Goal: Task Accomplishment & Management: Use online tool/utility

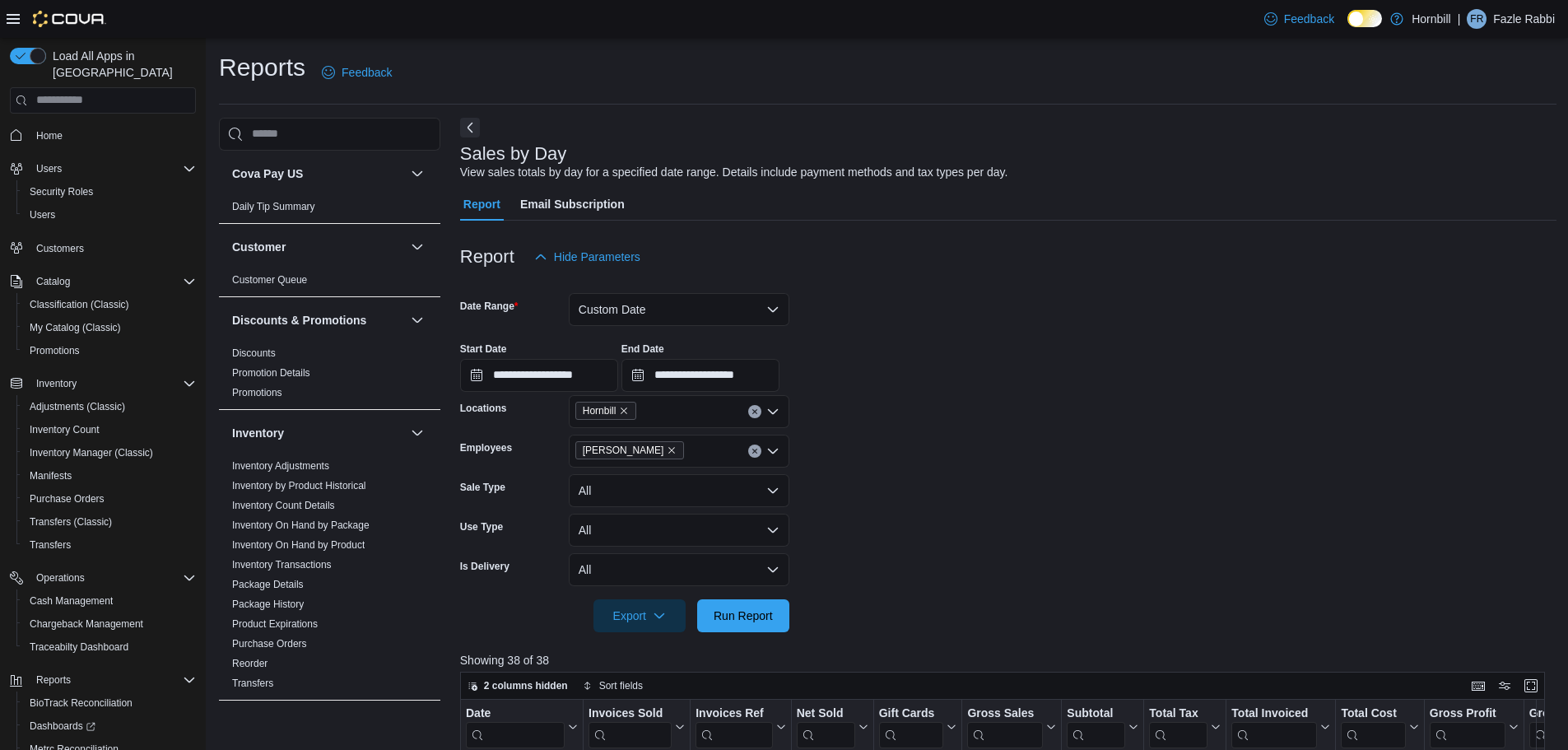
scroll to position [82, 0]
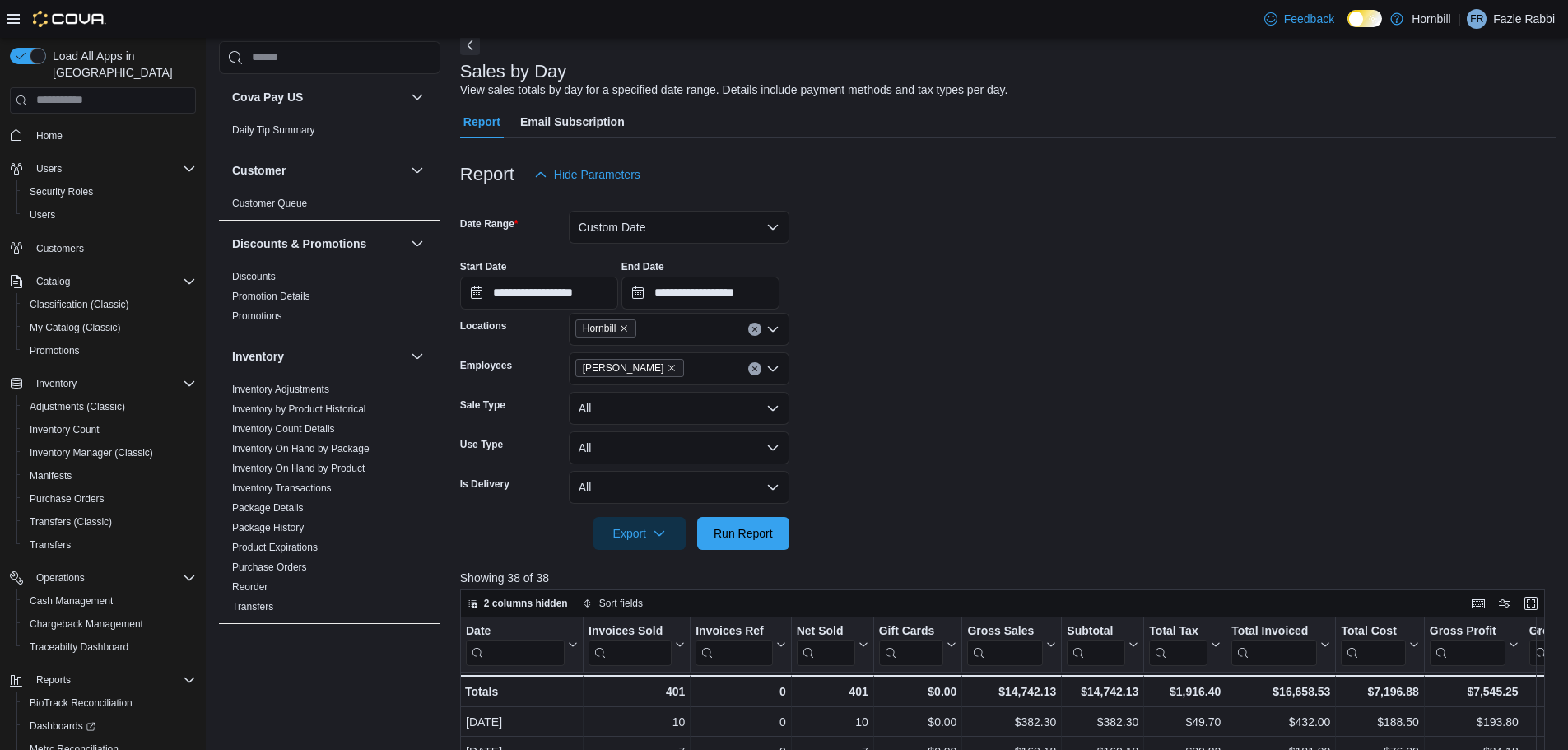
click at [710, 367] on div "Angel Delgado" at bounding box center [679, 369] width 220 height 33
click at [667, 368] on icon "Remove Angel Delgado from selection in this group" at bounding box center [672, 367] width 10 height 10
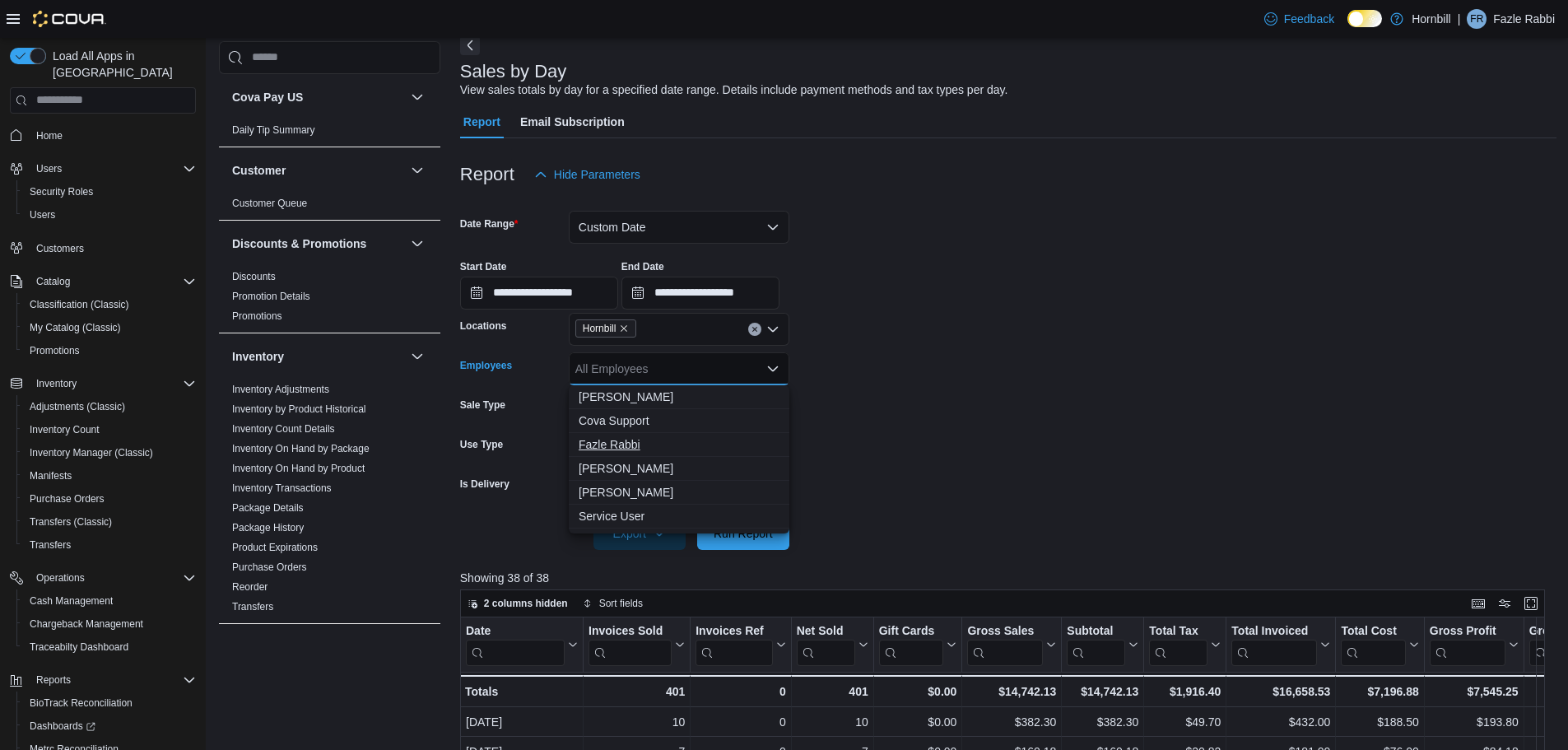
click at [649, 445] on span "Fazle Rabbi" at bounding box center [679, 445] width 201 height 17
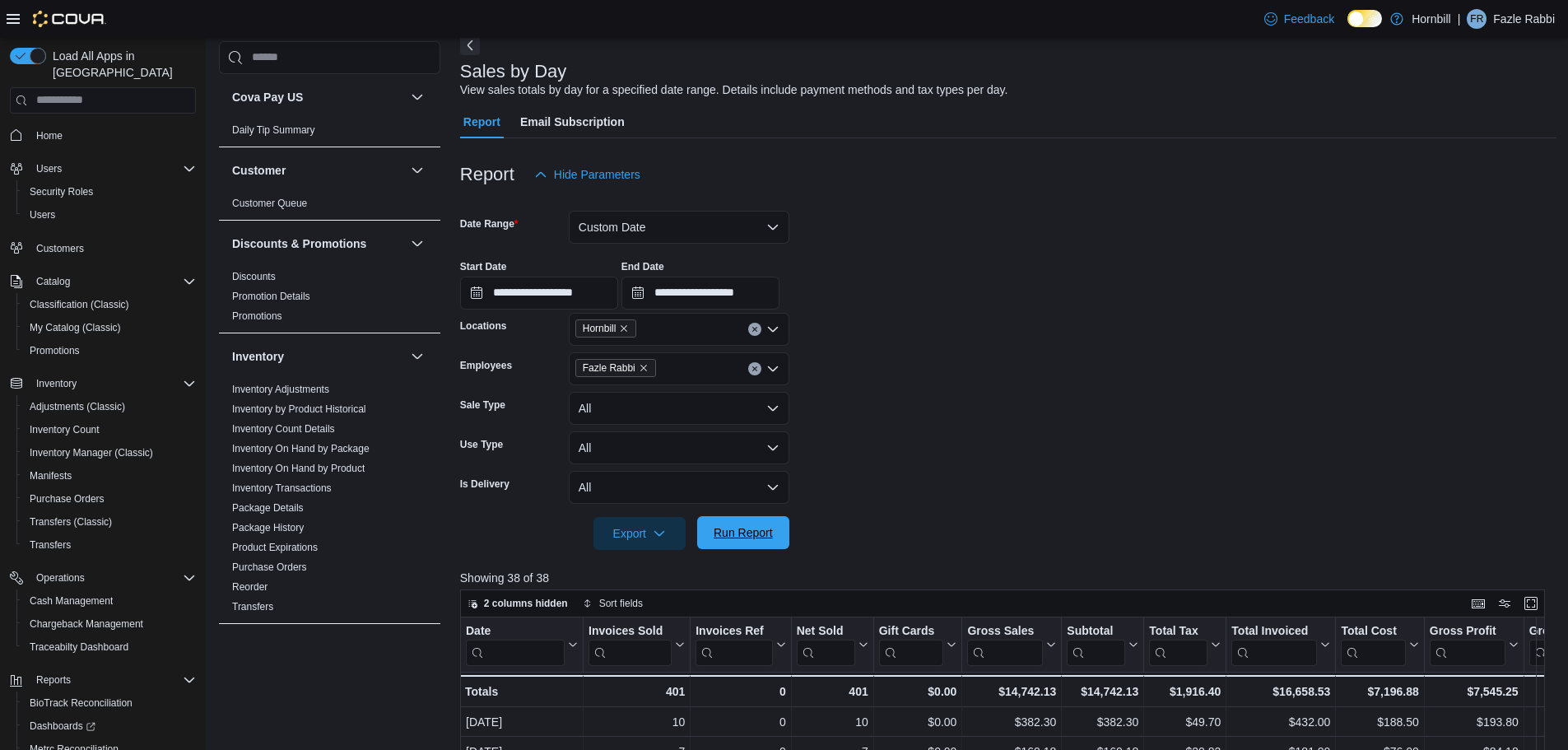
click at [747, 534] on span "Run Report" at bounding box center [744, 533] width 59 height 17
click at [669, 364] on div "Fazle Rabbi" at bounding box center [679, 369] width 220 height 33
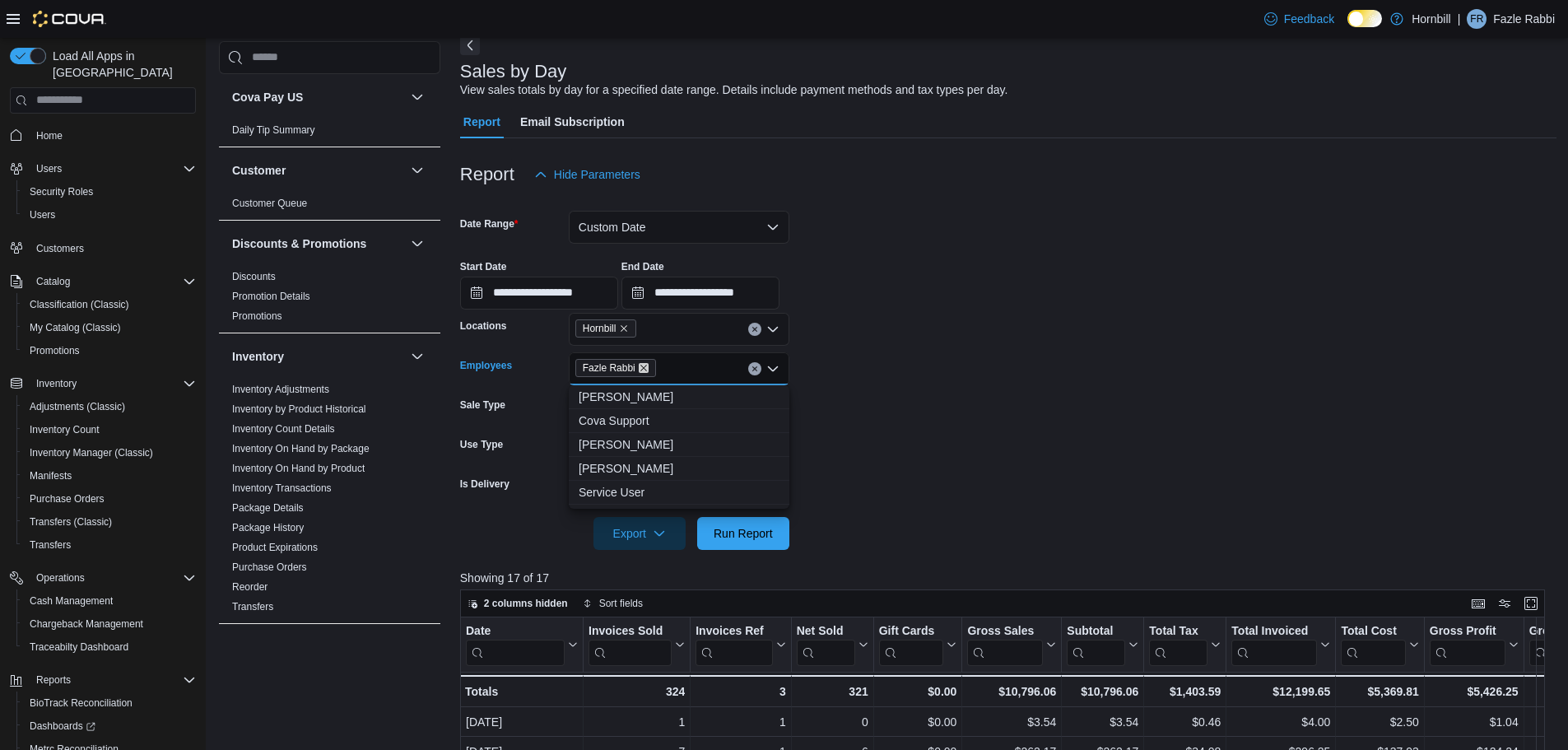
click at [645, 365] on icon "Remove Fazle Rabbi from selection in this group" at bounding box center [644, 367] width 10 height 10
click at [651, 465] on span "Hamidul Hamidul" at bounding box center [679, 468] width 201 height 17
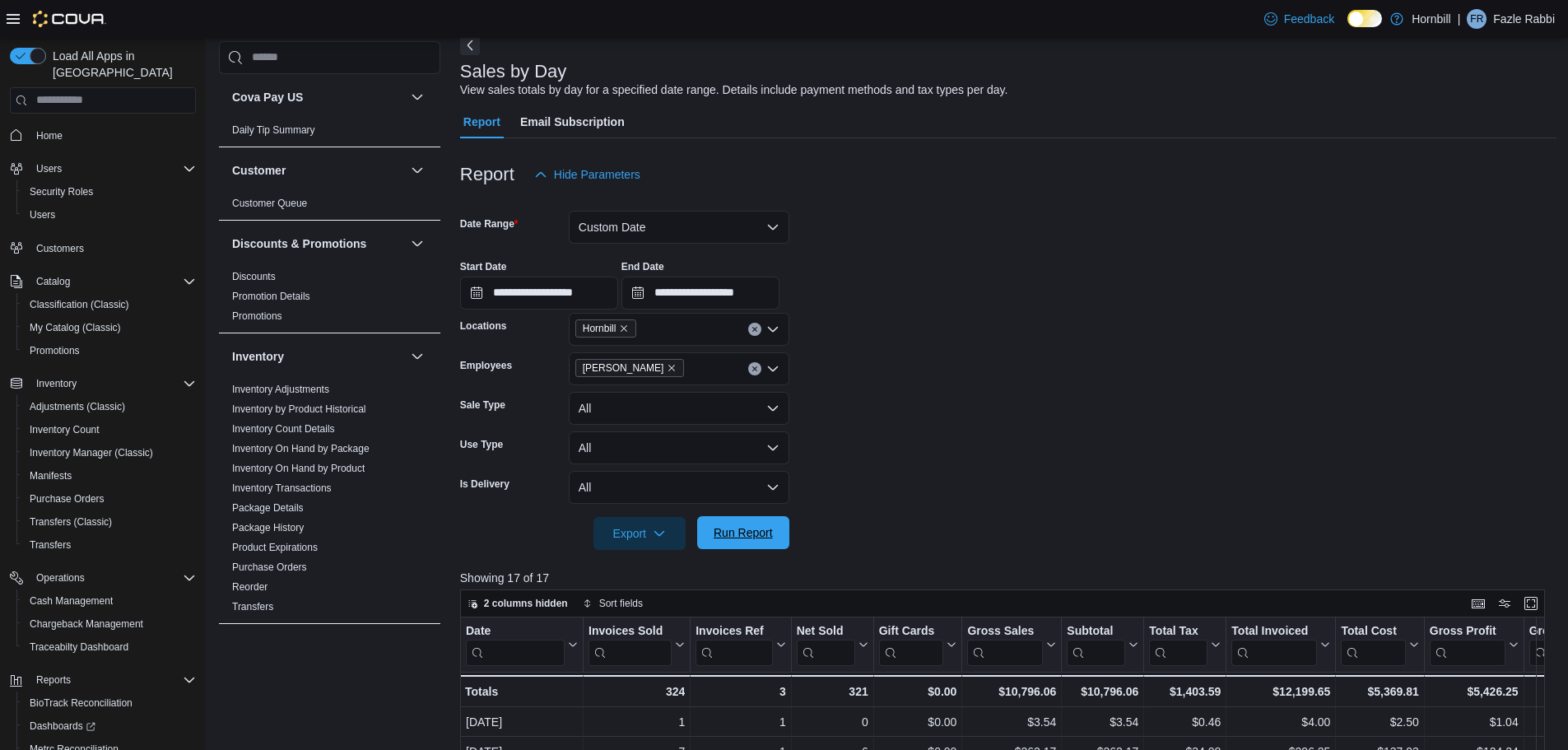
click at [747, 535] on span "Run Report" at bounding box center [744, 533] width 59 height 17
click at [696, 369] on div "Hamidul Hamidul" at bounding box center [679, 369] width 220 height 33
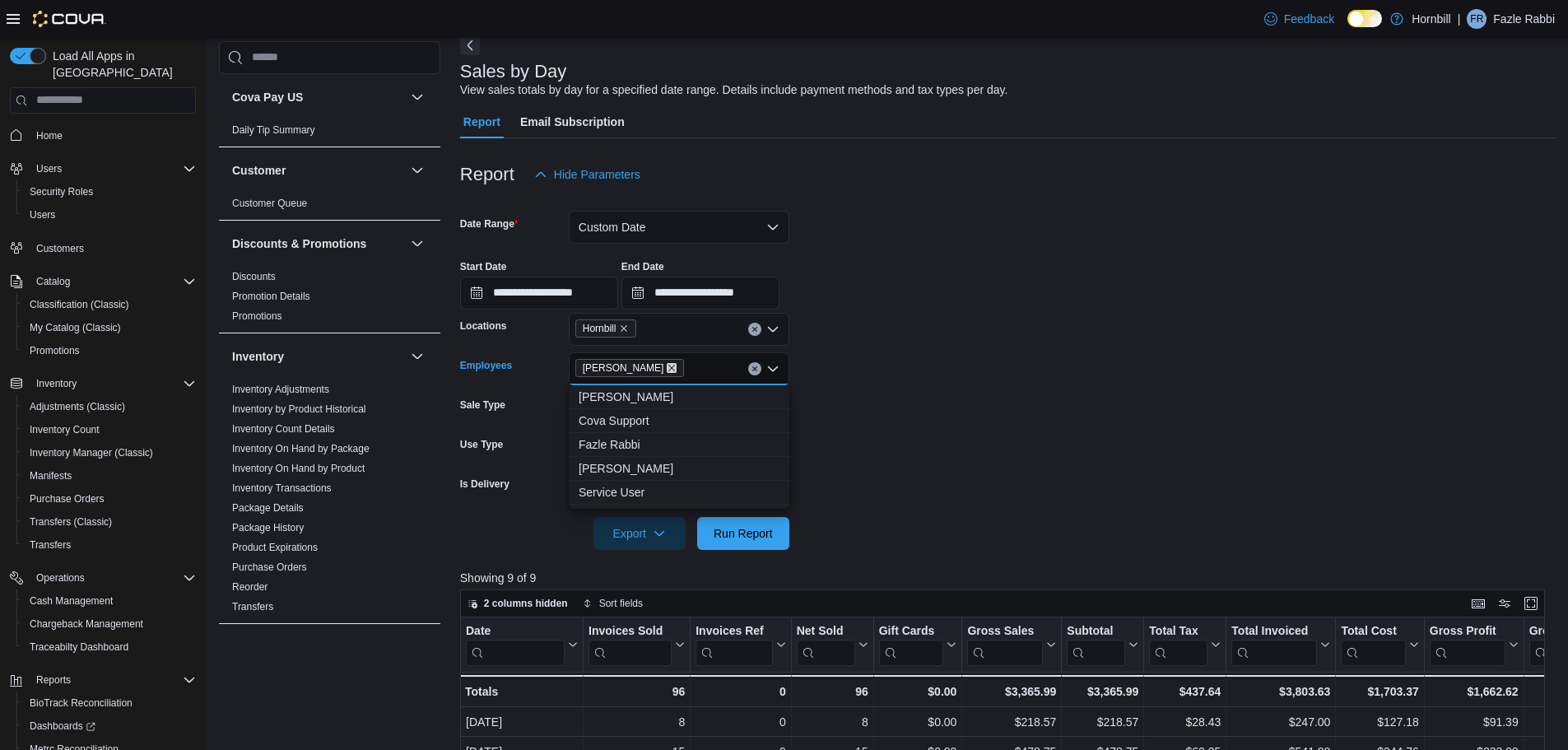
click at [669, 369] on icon "Remove Hamidul Hamidul from selection in this group" at bounding box center [672, 367] width 6 height 6
click at [635, 497] on span "Mario Lopez" at bounding box center [679, 492] width 201 height 17
click at [723, 532] on span "Run Report" at bounding box center [744, 533] width 59 height 17
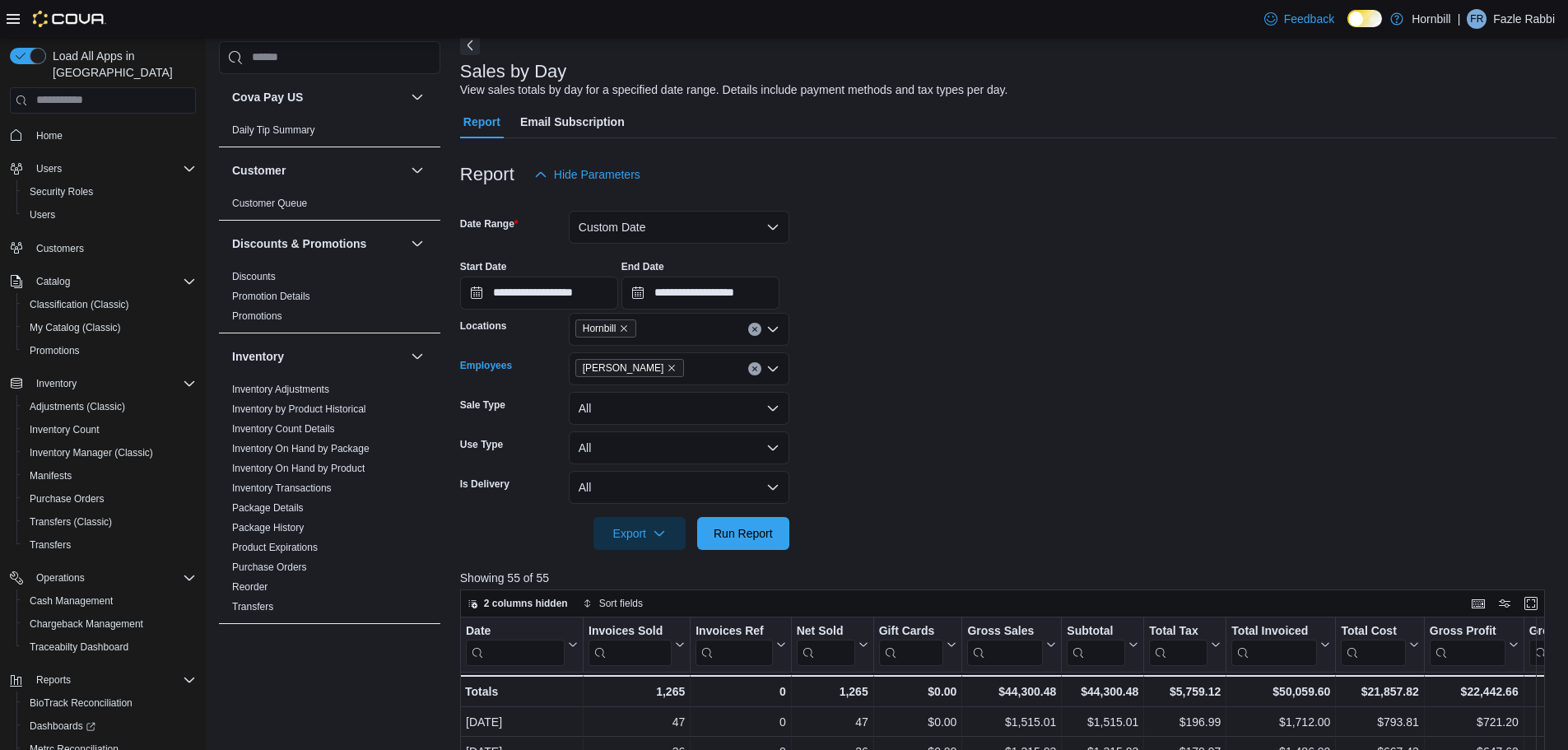
click at [734, 380] on div "Mario Lopez" at bounding box center [679, 369] width 220 height 33
click at [667, 365] on icon "Remove Mario Lopez from selection in this group" at bounding box center [672, 367] width 10 height 10
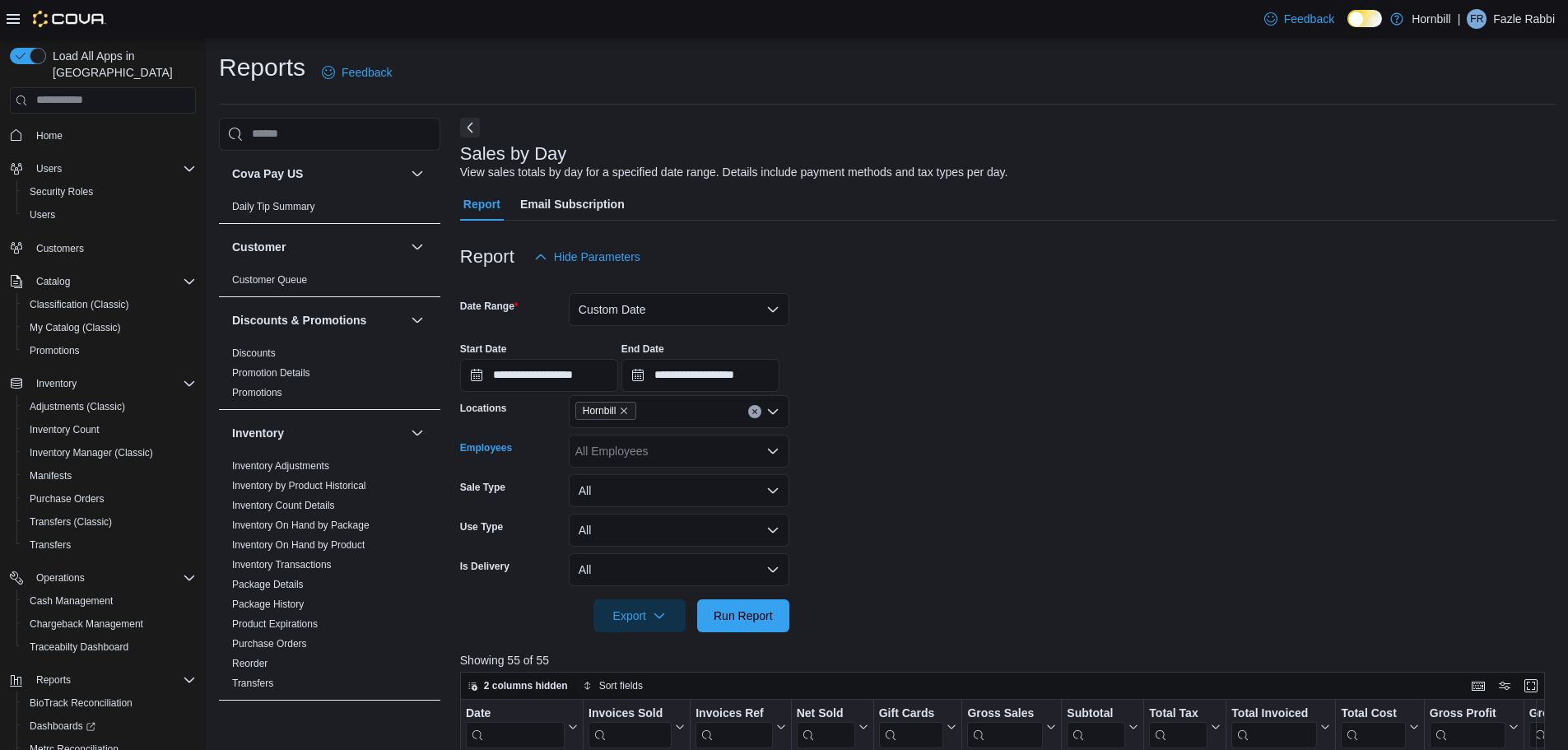
click at [677, 452] on div "All Employees Combo box. Selected. Combo box input. All Employees. Type some te…" at bounding box center [679, 451] width 220 height 33
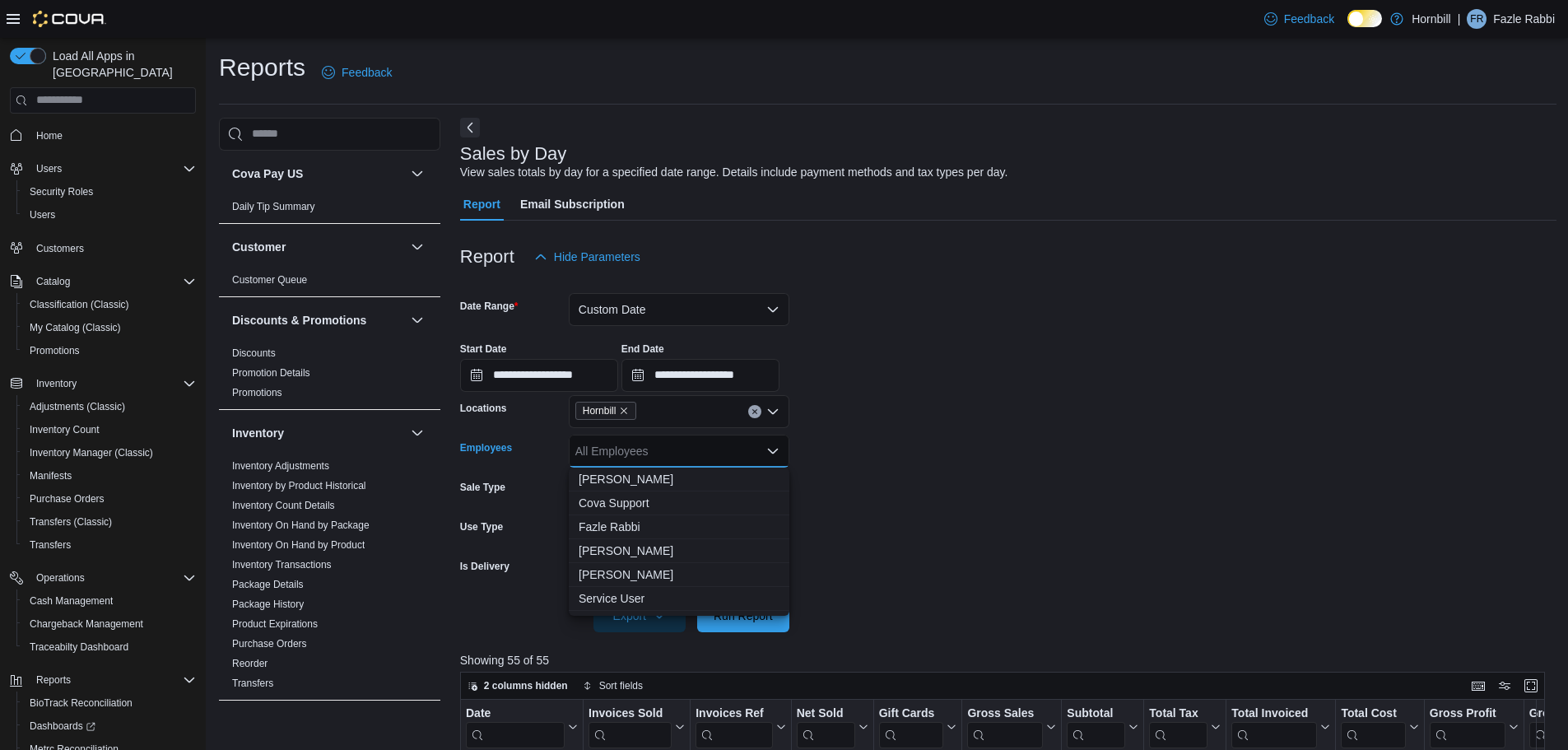
click at [907, 461] on form "**********" at bounding box center [1007, 452] width 1096 height 359
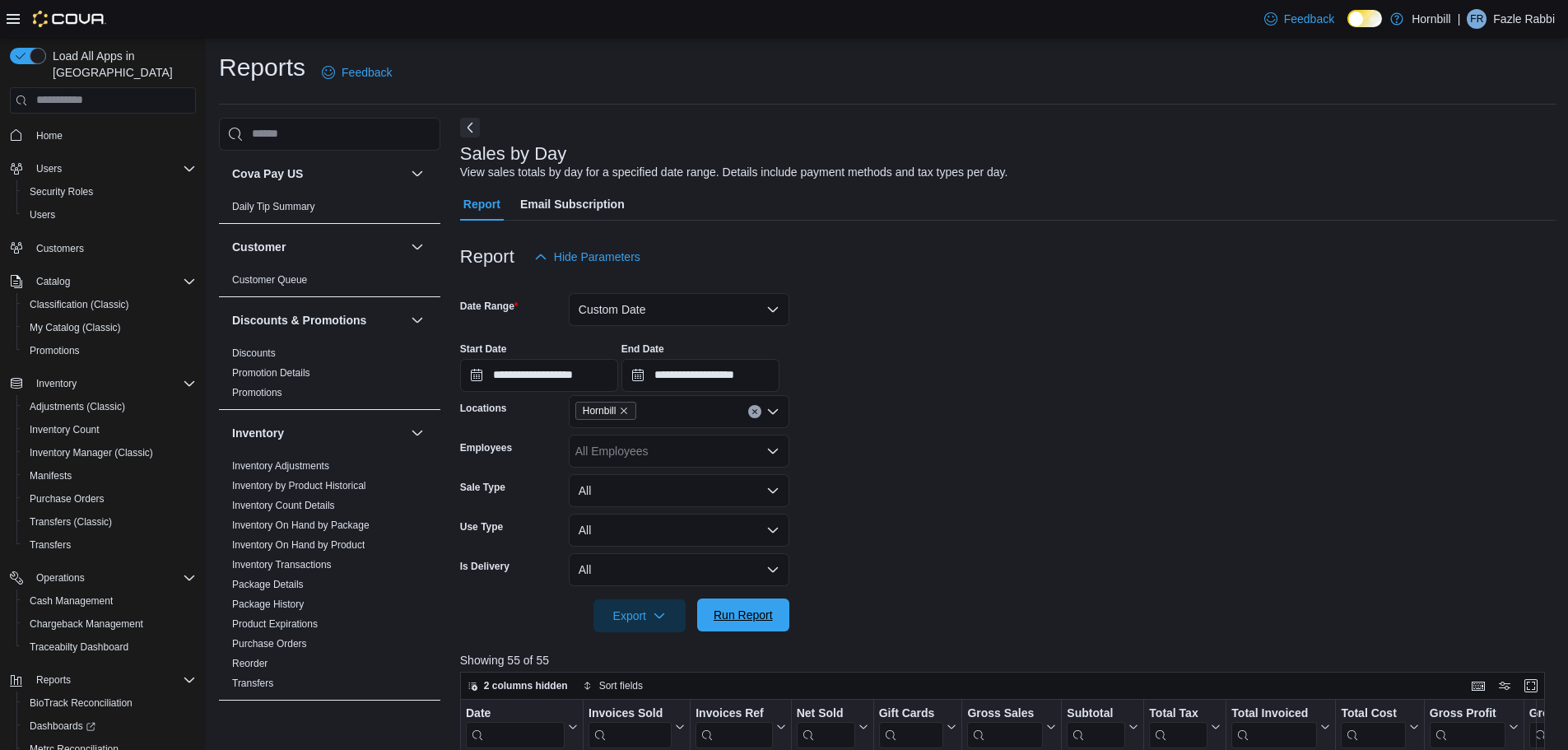
click at [770, 617] on span "Run Report" at bounding box center [744, 615] width 59 height 17
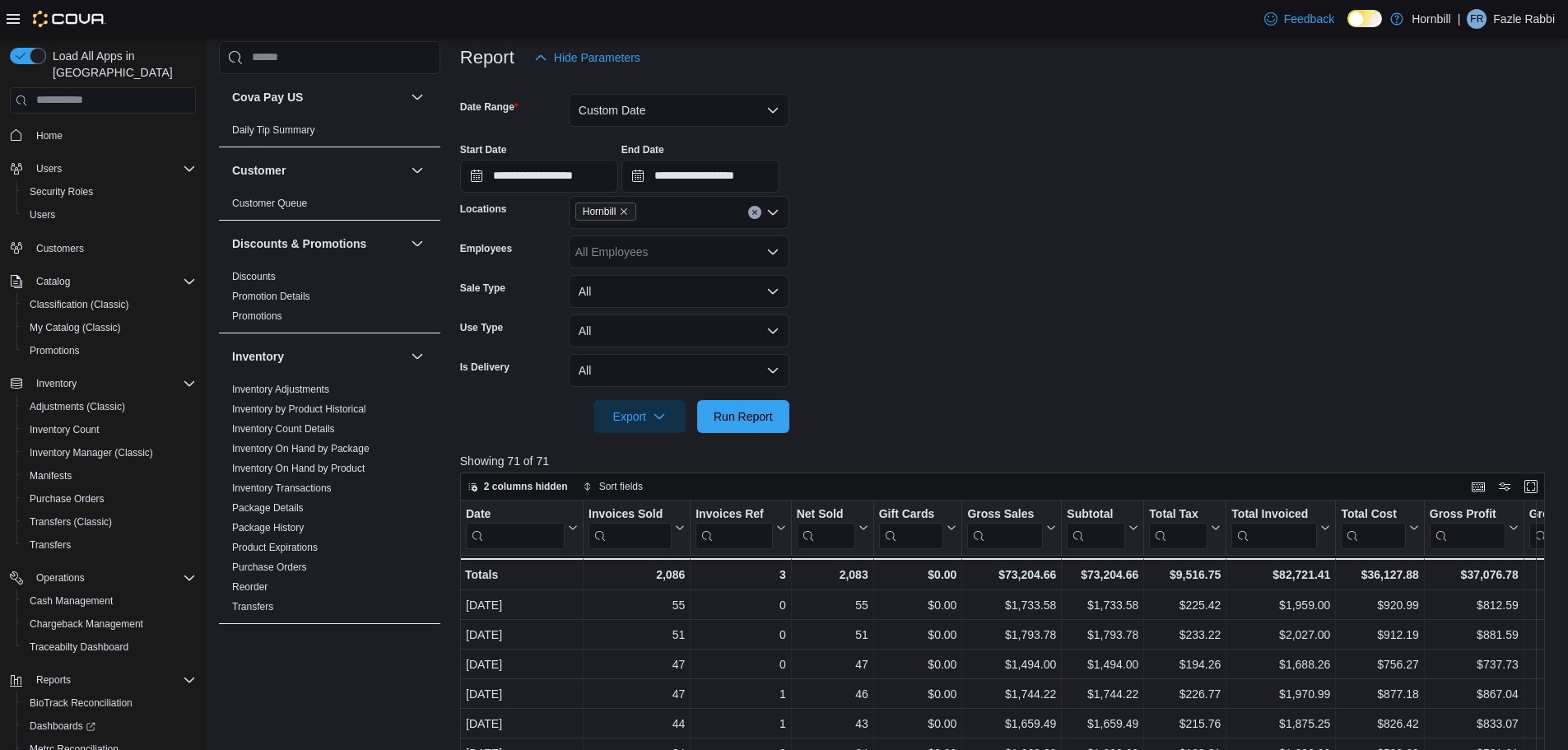
scroll to position [247, 0]
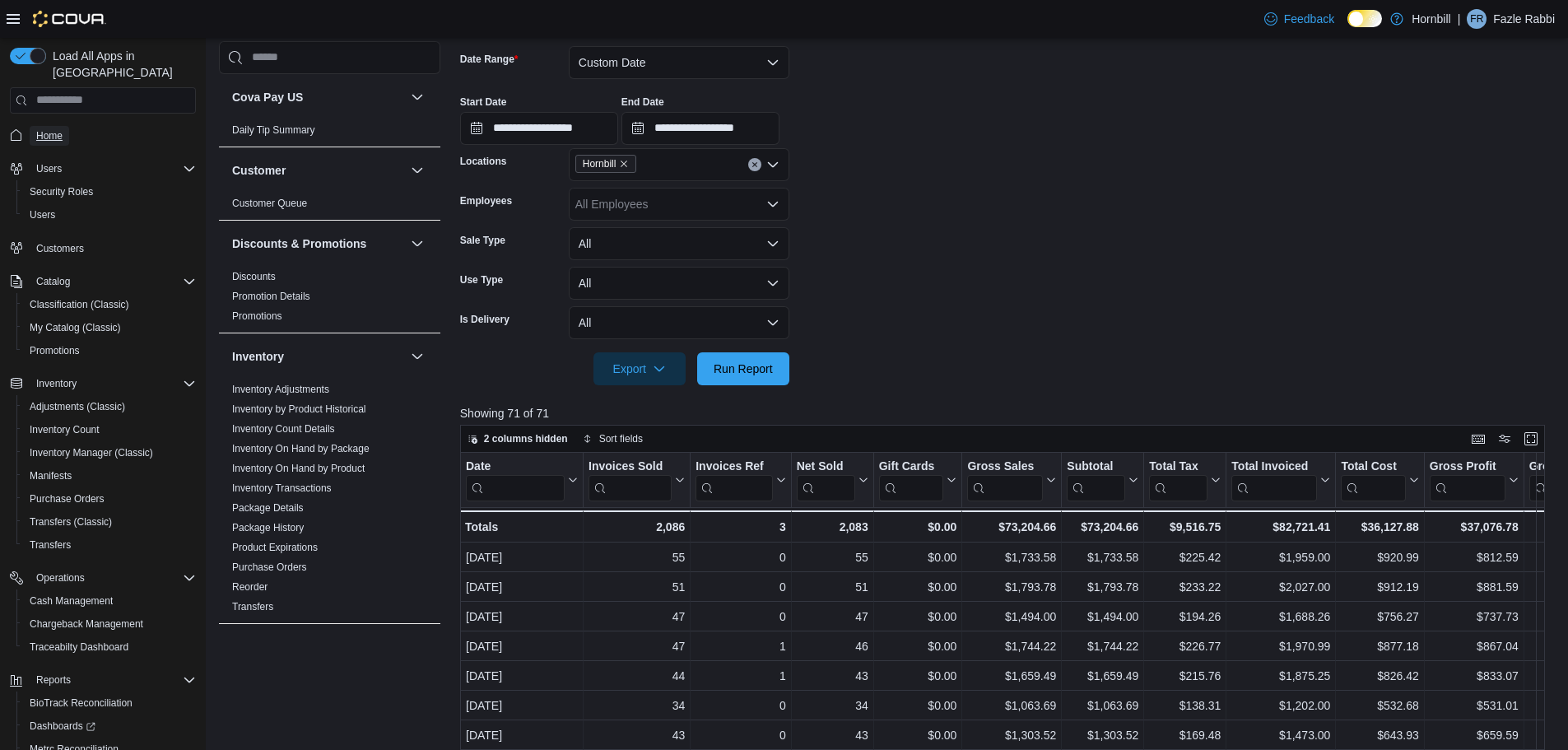
click at [46, 129] on span "Home" at bounding box center [49, 136] width 26 height 13
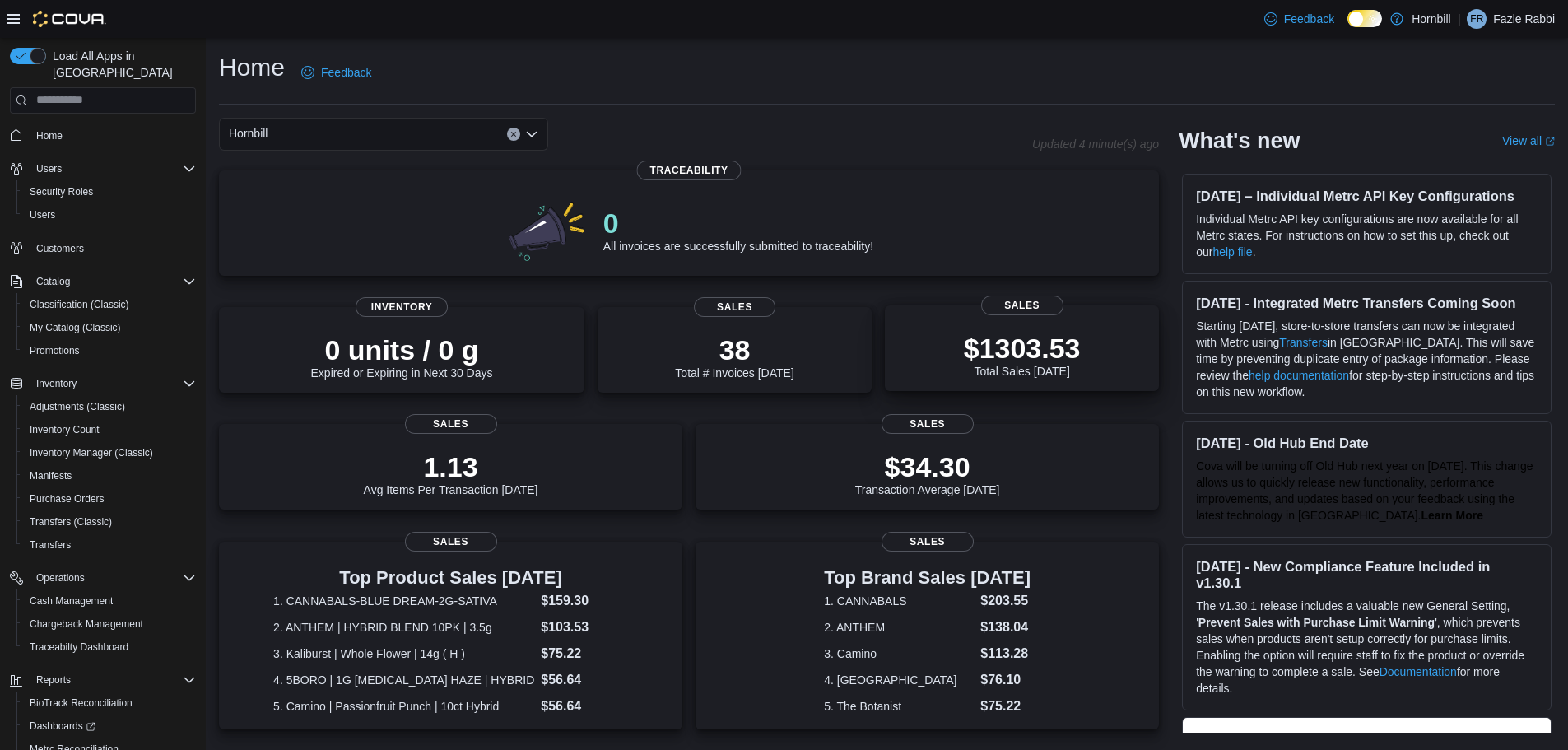
click at [1022, 352] on p "$1303.53" at bounding box center [1022, 349] width 117 height 33
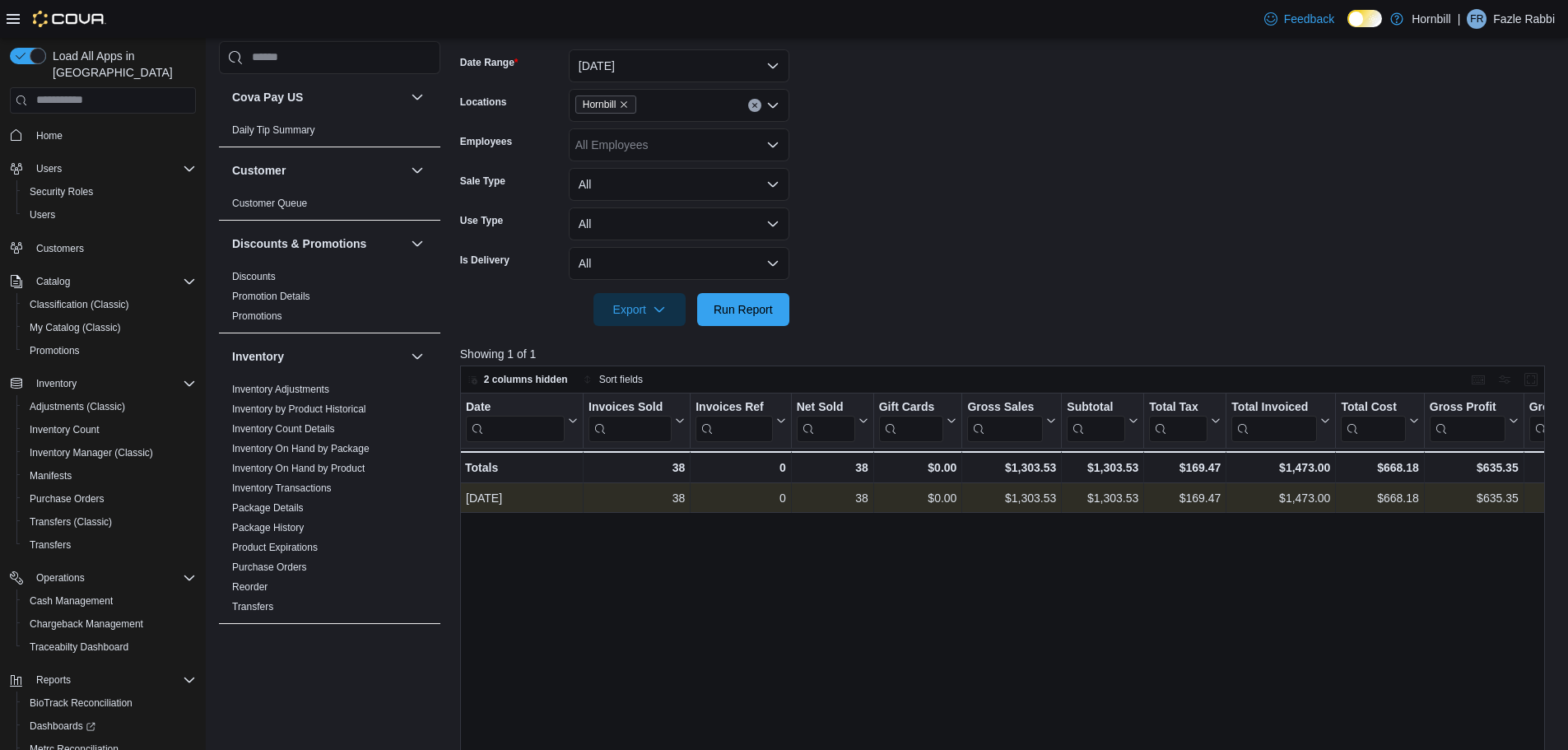
scroll to position [247, 0]
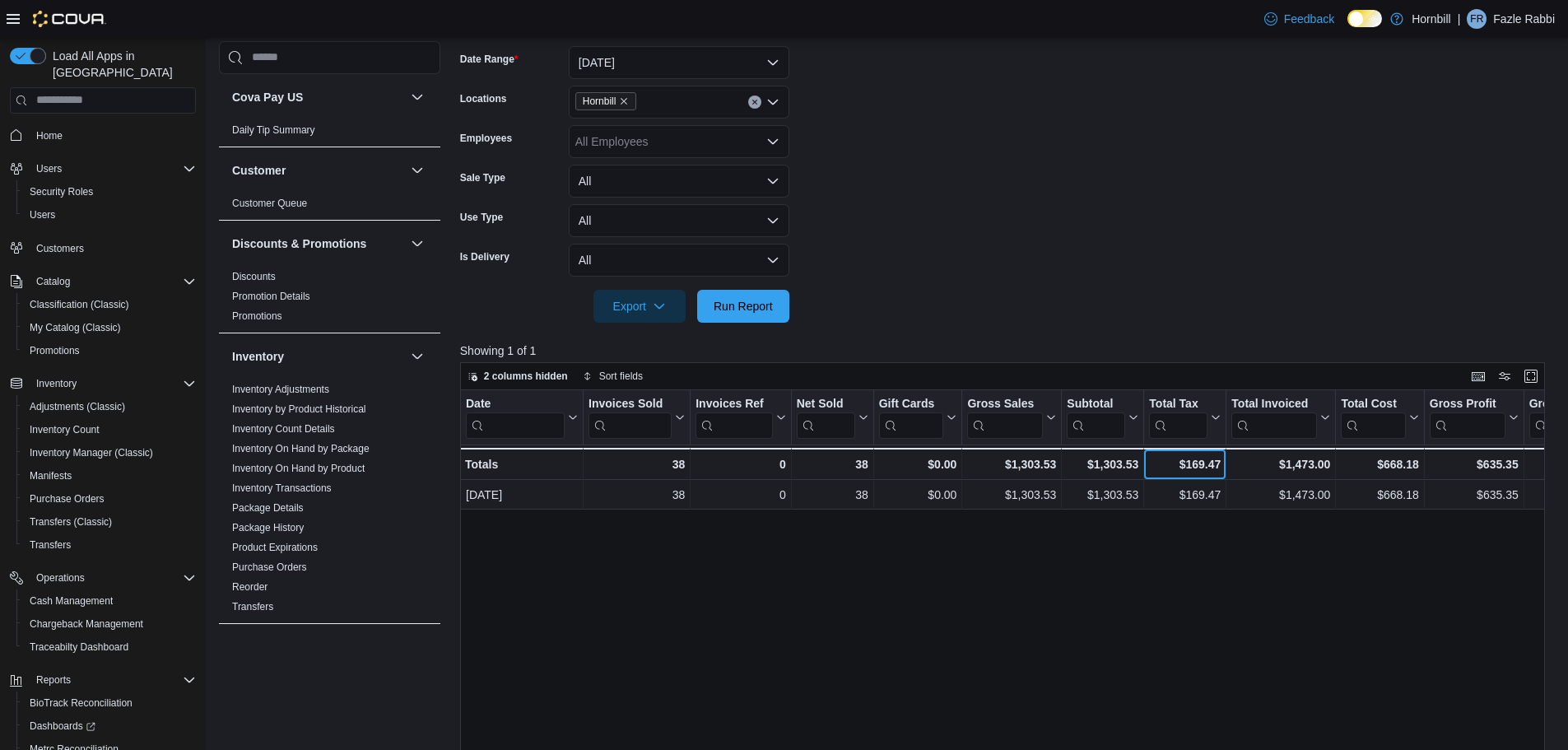
click at [1181, 460] on div "$169.47" at bounding box center [1184, 463] width 71 height 19
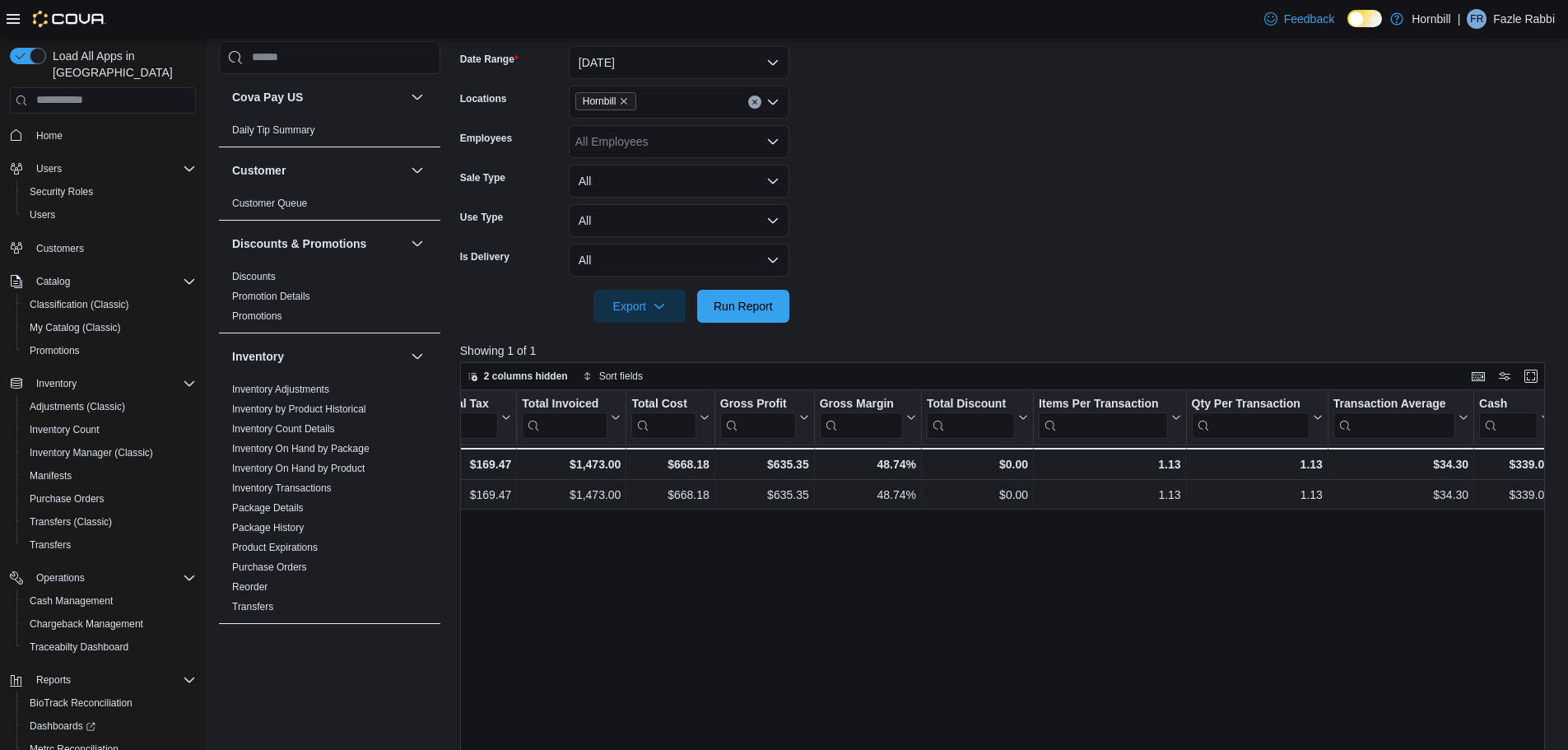
scroll to position [0, 960]
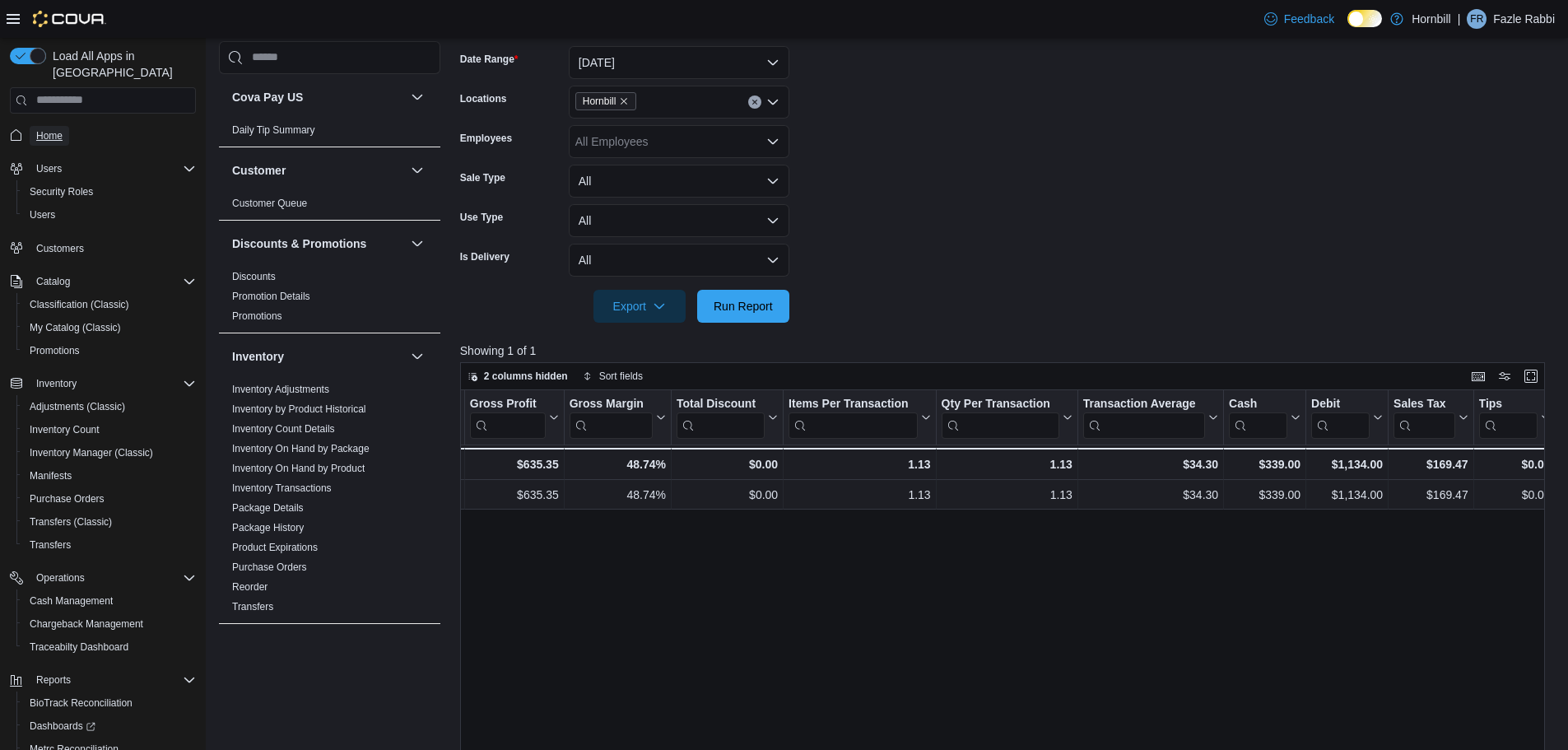
click at [45, 129] on span "Home" at bounding box center [49, 136] width 26 height 13
